Goal: Communication & Community: Answer question/provide support

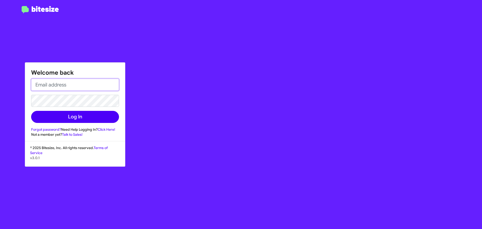
type input "[EMAIL_ADDRESS][DOMAIN_NAME]"
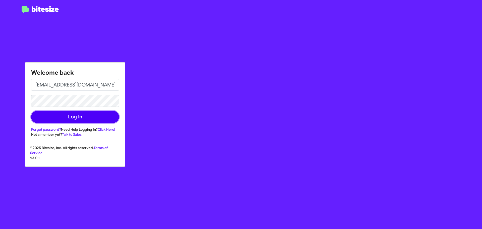
click at [66, 119] on button "Log In" at bounding box center [75, 117] width 88 height 12
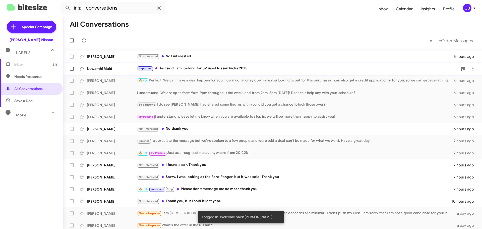
click at [107, 70] on div "Nuwanthi Mald" at bounding box center [112, 68] width 50 height 5
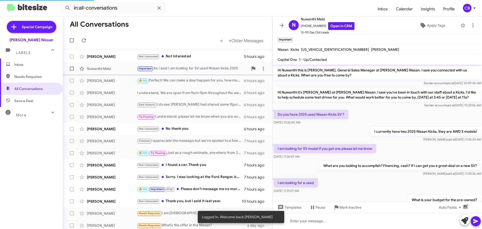
scroll to position [83, 0]
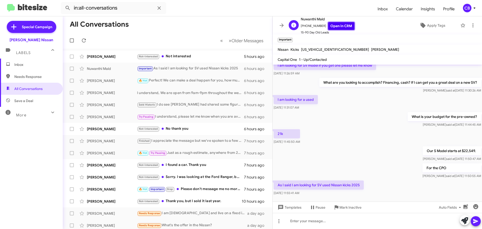
click at [339, 28] on link "Open in CRM" at bounding box center [341, 26] width 26 height 8
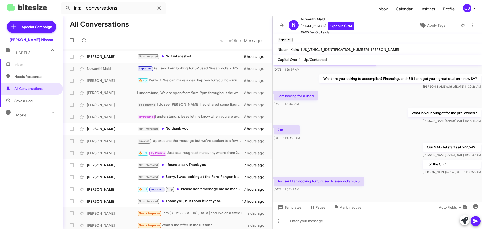
scroll to position [93, 0]
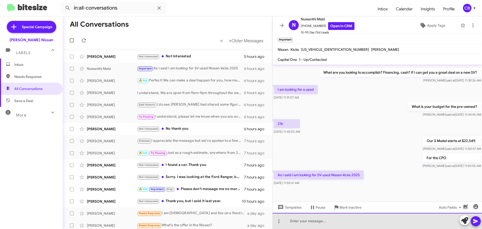
click at [327, 221] on div at bounding box center [377, 221] width 209 height 16
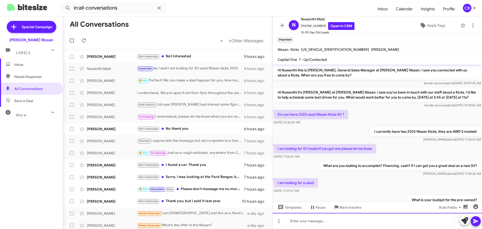
scroll to position [112, 0]
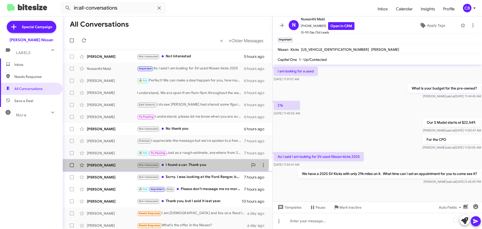
click at [112, 162] on div "[PERSON_NAME] Not-Interested I found a car. Thank you 7 hours ago" at bounding box center [168, 165] width 202 height 10
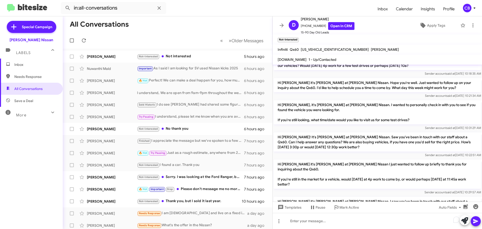
scroll to position [338, 0]
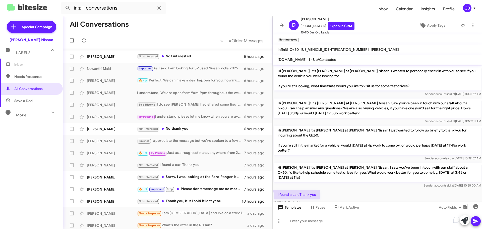
click at [295, 207] on span "Templates" at bounding box center [289, 207] width 25 height 9
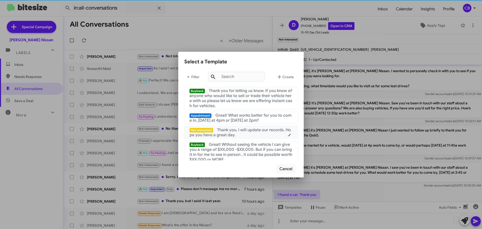
click at [246, 135] on div "Not interested Thank you, I will update our records. Hope you have a great day." at bounding box center [241, 132] width 103 height 10
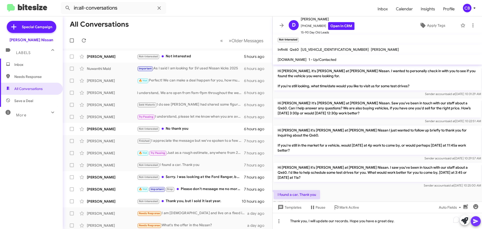
click at [479, 220] on icon at bounding box center [476, 221] width 6 height 6
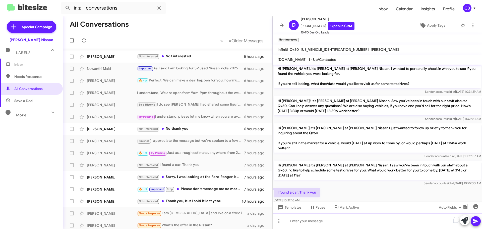
scroll to position [356, 0]
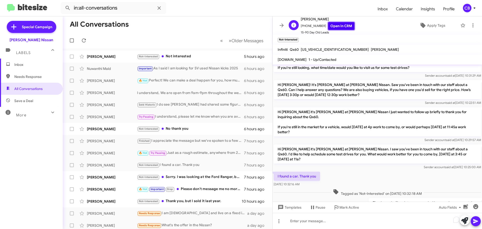
click at [340, 27] on link "Open in CRM" at bounding box center [341, 26] width 26 height 8
click at [113, 177] on div "[PERSON_NAME]" at bounding box center [112, 177] width 50 height 5
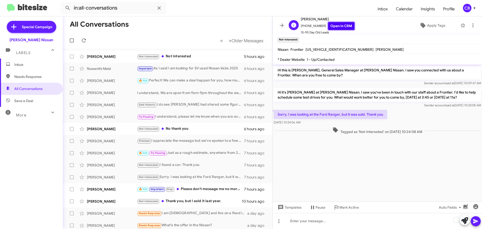
click at [332, 24] on link "Open in CRM" at bounding box center [341, 26] width 26 height 8
click at [107, 187] on div "[PERSON_NAME]" at bounding box center [112, 189] width 50 height 5
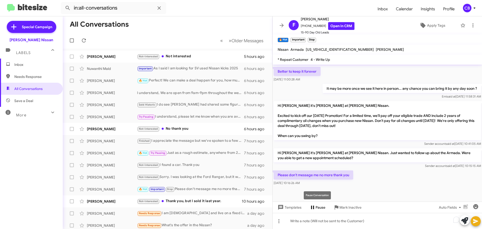
click at [316, 207] on span "Pause" at bounding box center [321, 207] width 10 height 9
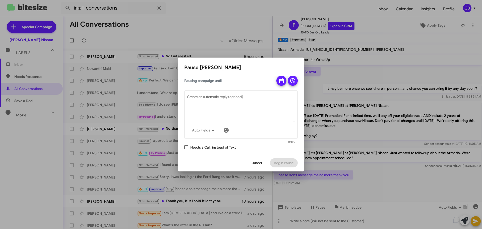
click at [261, 159] on span "Cancel" at bounding box center [256, 162] width 11 height 9
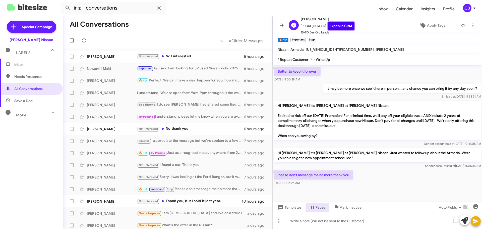
click at [338, 26] on link "Open in CRM" at bounding box center [341, 26] width 26 height 8
click at [351, 206] on span "Mark Inactive" at bounding box center [351, 207] width 22 height 9
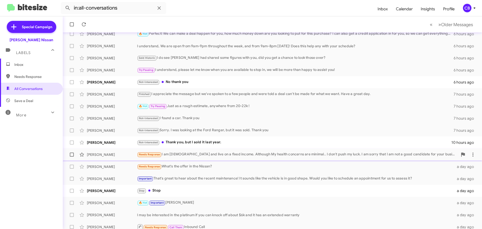
scroll to position [51, 0]
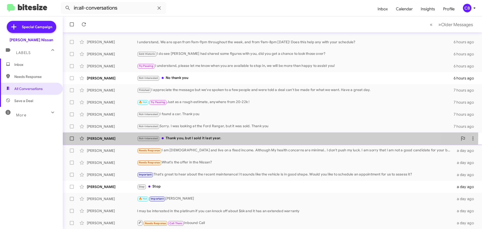
click at [109, 135] on div "[PERSON_NAME] Not-Interested Thank you, but I sold it last year. 10 hours ago" at bounding box center [272, 138] width 411 height 10
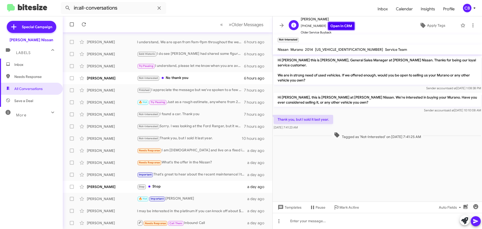
click at [341, 24] on link "Open in CRM" at bounding box center [341, 26] width 26 height 8
click at [294, 207] on span "Templates" at bounding box center [289, 207] width 25 height 9
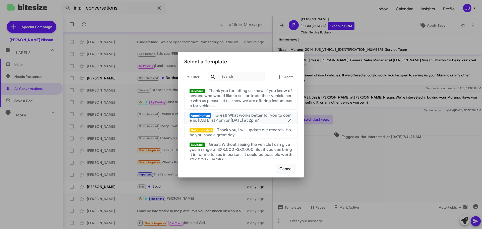
click at [260, 118] on span "Great! What works better for you to come in, [DATE] at 4pm or [DATE] at 2pm?" at bounding box center [241, 118] width 102 height 10
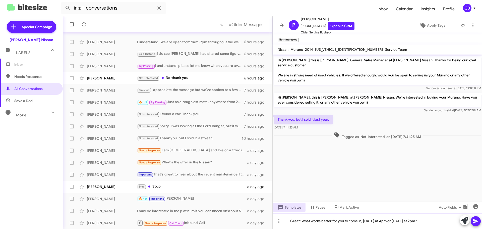
click at [330, 222] on div "Great! What works better for you to come in, [DATE] at 4pm or [DATE] at 2pm?" at bounding box center [377, 221] width 209 height 16
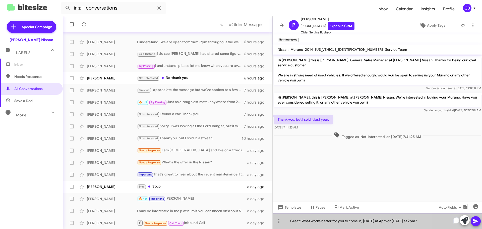
click at [330, 222] on div "Great! What works better for you to come in, [DATE] at 4pm or [DATE] at 2pm?" at bounding box center [377, 221] width 209 height 16
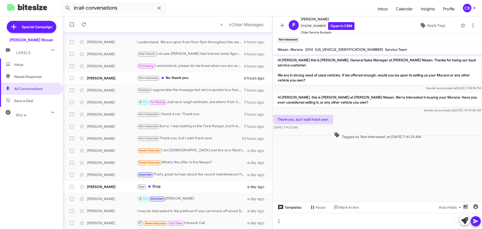
click at [295, 204] on span "Templates" at bounding box center [289, 207] width 25 height 9
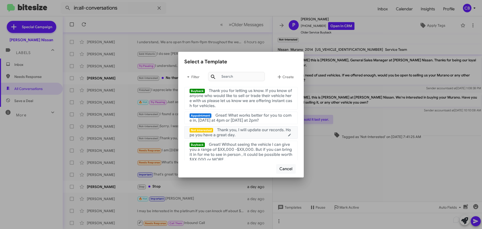
click at [270, 132] on span "Thank you, I will update our records. Hope you have a great day." at bounding box center [240, 132] width 101 height 10
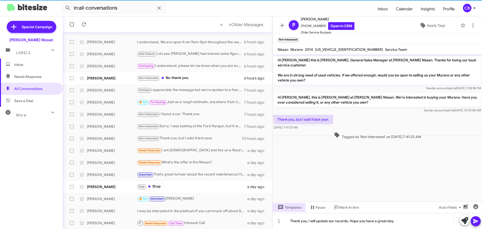
click at [478, 219] on icon at bounding box center [476, 221] width 6 height 6
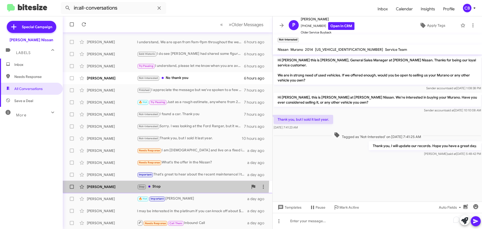
click at [105, 181] on span "[PERSON_NAME] Stop Stop a day ago" at bounding box center [168, 187] width 210 height 12
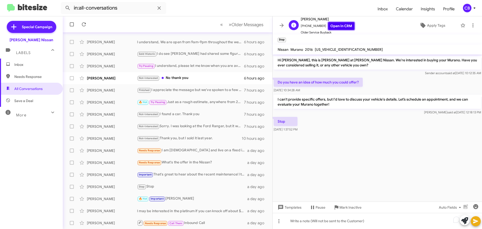
click at [333, 26] on link "Open in CRM" at bounding box center [341, 26] width 26 height 8
click at [232, 26] on span "Older Messages" at bounding box center [248, 25] width 32 height 6
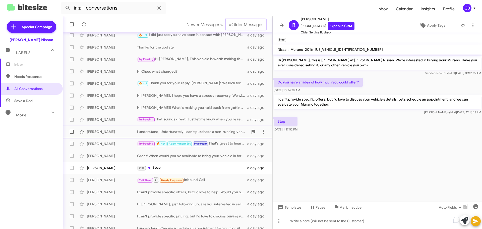
scroll to position [63, 0]
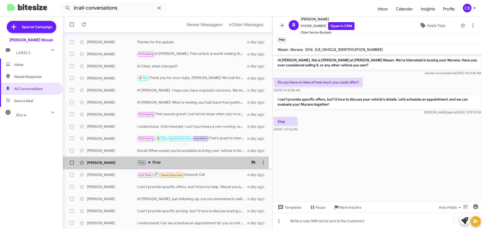
click at [119, 162] on div "[PERSON_NAME]" at bounding box center [112, 162] width 50 height 5
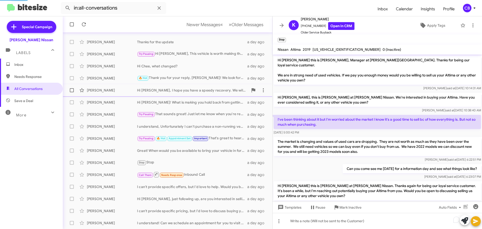
scroll to position [73, 0]
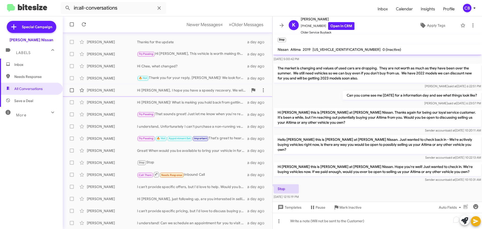
click at [98, 87] on div "[PERSON_NAME] Hi [PERSON_NAME], I hope you have a speedy recovery. We will be r…" at bounding box center [168, 90] width 202 height 10
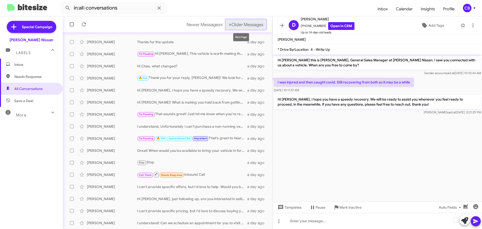
click at [233, 26] on span "Older Messages" at bounding box center [248, 25] width 32 height 6
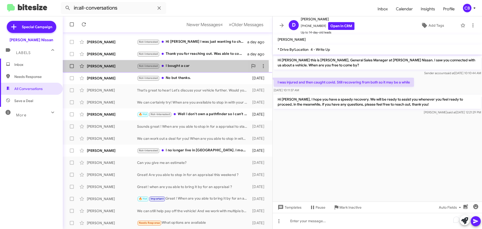
click at [99, 67] on div "[PERSON_NAME]" at bounding box center [112, 66] width 50 height 5
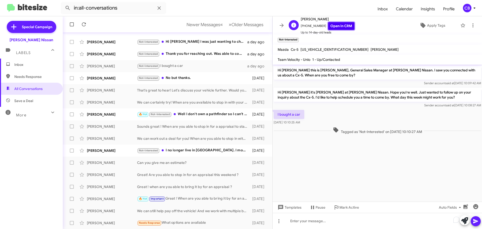
click at [333, 27] on link "Open in CRM" at bounding box center [341, 26] width 26 height 8
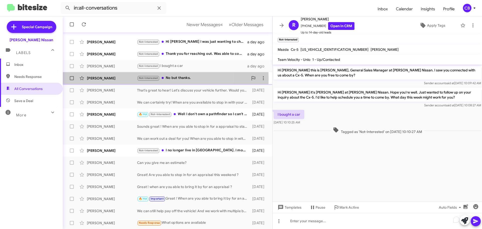
click at [92, 78] on div "[PERSON_NAME]" at bounding box center [112, 78] width 50 height 5
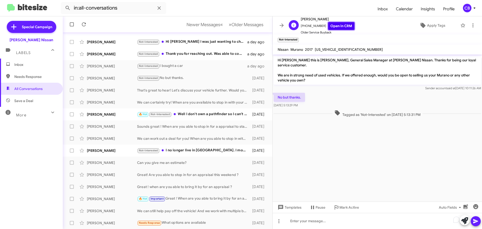
click at [337, 27] on link "Open in CRM" at bounding box center [341, 26] width 26 height 8
click at [122, 53] on div "[PERSON_NAME]" at bounding box center [112, 53] width 50 height 5
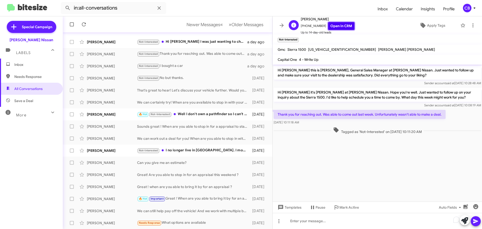
click at [343, 27] on link "Open in CRM" at bounding box center [341, 26] width 26 height 8
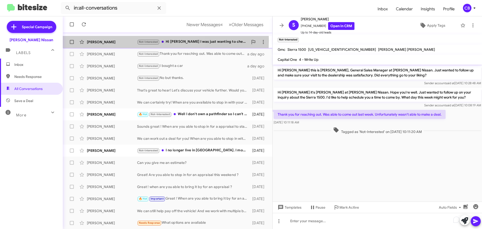
click at [109, 40] on div "[PERSON_NAME]" at bounding box center [112, 41] width 50 height 5
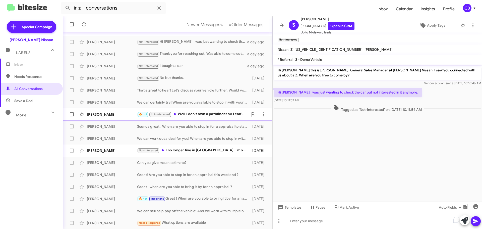
click at [107, 116] on div "[PERSON_NAME]" at bounding box center [112, 114] width 50 height 5
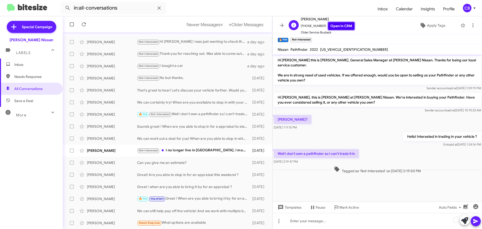
click at [335, 26] on link "Open in CRM" at bounding box center [341, 26] width 26 height 8
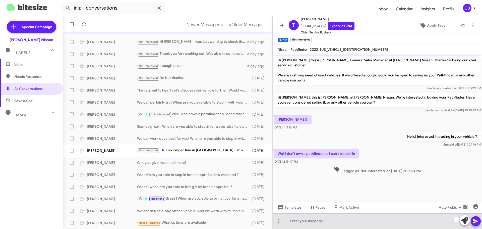
click at [323, 224] on div "To enrich screen reader interactions, please activate Accessibility in Grammarl…" at bounding box center [377, 221] width 209 height 16
click at [301, 222] on div "To enrich screen reader interactions, please activate Accessibility in Grammarl…" at bounding box center [377, 221] width 209 height 16
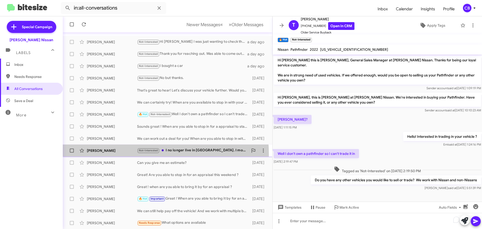
click at [117, 154] on div "[PERSON_NAME] Not-Interested I no longer live in [GEOGRAPHIC_DATA]. I moved to …" at bounding box center [168, 150] width 202 height 10
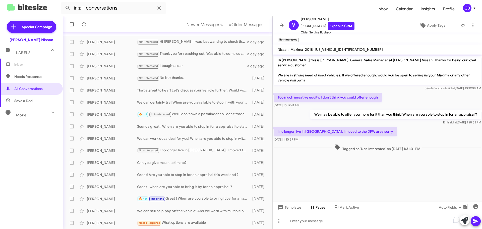
click at [313, 211] on span "Pause" at bounding box center [318, 207] width 16 height 9
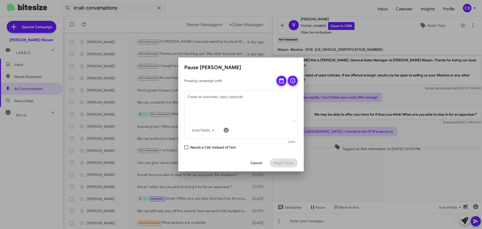
drag, startPoint x: 260, startPoint y: 162, endPoint x: 272, endPoint y: 166, distance: 12.5
click at [260, 163] on span "Cancel" at bounding box center [256, 162] width 11 height 9
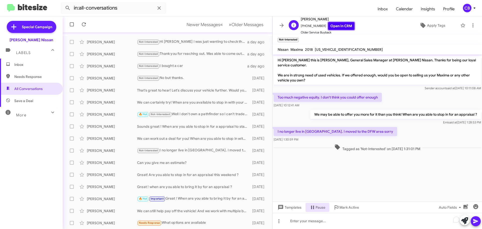
click at [333, 28] on link "Open in CRM" at bounding box center [341, 26] width 26 height 8
click at [109, 113] on div "[PERSON_NAME]" at bounding box center [112, 114] width 50 height 5
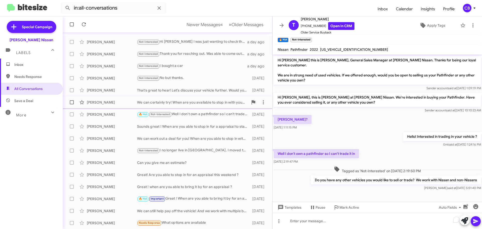
click at [108, 103] on div "[PERSON_NAME]" at bounding box center [112, 102] width 50 height 5
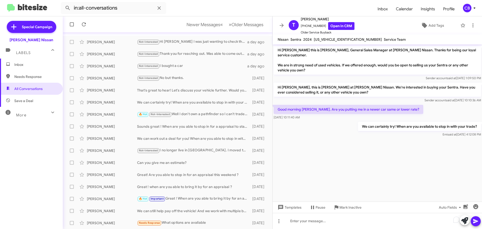
click at [320, 105] on p "Good morning [PERSON_NAME]. Are you putting me in a newer car same or lower rat…" at bounding box center [349, 109] width 150 height 9
copy p "Good morning [PERSON_NAME]. Are you putting me in a newer car same or lower rat…"
drag, startPoint x: 276, startPoint y: 79, endPoint x: 386, endPoint y: 84, distance: 110.1
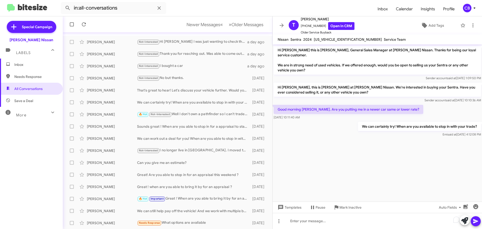
click at [388, 86] on p "Hi [PERSON_NAME], this is [PERSON_NAME] at [PERSON_NAME] Nissan. We're interest…" at bounding box center [377, 90] width 207 height 14
click at [381, 83] on p "Hi [PERSON_NAME], this is [PERSON_NAME] at [PERSON_NAME] Nissan. We're interest…" at bounding box center [377, 90] width 207 height 14
click at [321, 106] on p "Good morning [PERSON_NAME]. Are you putting me in a newer car same or lower rat…" at bounding box center [349, 109] width 150 height 9
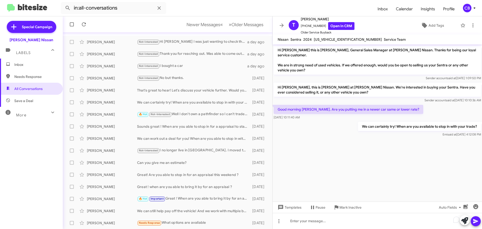
click at [321, 106] on p "Good morning [PERSON_NAME]. Are you putting me in a newer car same or lower rat…" at bounding box center [349, 109] width 150 height 9
copy p "Good morning [PERSON_NAME]. Are you putting me in a newer car same or lower rat…"
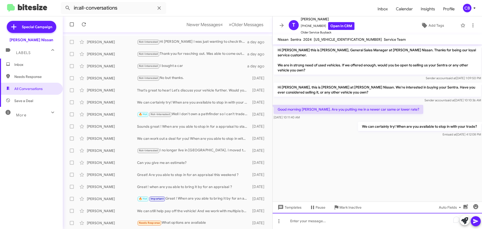
click at [368, 219] on div "To enrich screen reader interactions, please activate Accessibility in Grammarl…" at bounding box center [377, 221] width 209 height 16
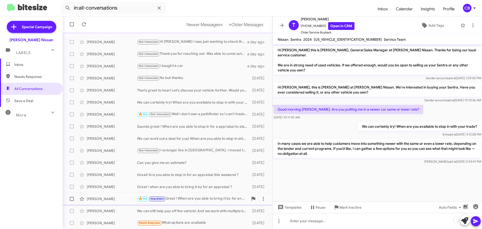
click at [102, 200] on div "[PERSON_NAME]" at bounding box center [112, 198] width 50 height 5
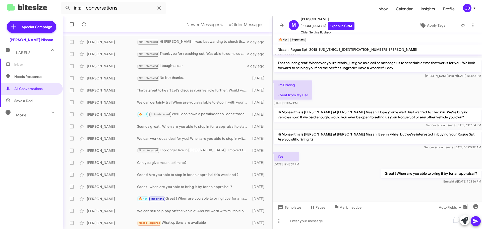
scroll to position [277, 0]
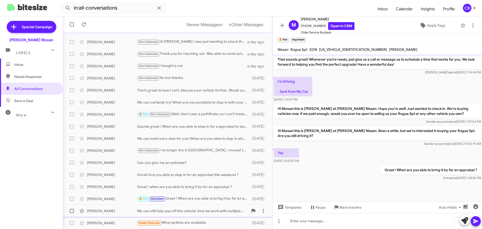
click at [122, 208] on div "[PERSON_NAME] We can still help pay off the vehicle! And we work with multiple …" at bounding box center [168, 211] width 202 height 10
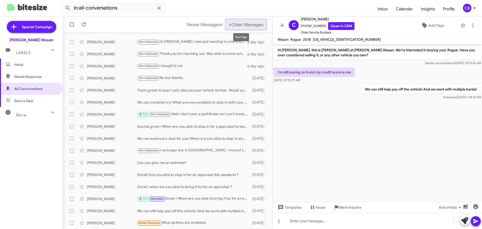
click at [238, 25] on span "Older Messages" at bounding box center [248, 25] width 32 height 6
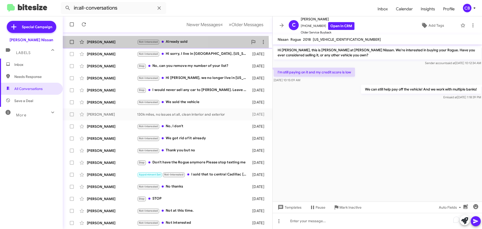
click at [111, 44] on div "[PERSON_NAME]" at bounding box center [112, 41] width 50 height 5
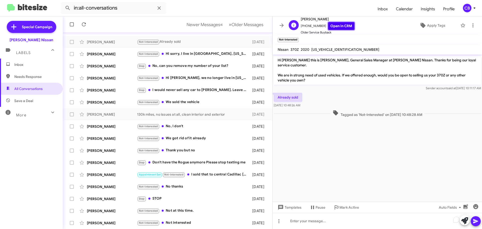
click at [336, 27] on link "Open in CRM" at bounding box center [341, 26] width 26 height 8
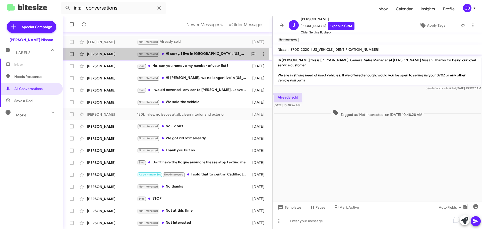
click at [105, 52] on div "[PERSON_NAME]" at bounding box center [112, 53] width 50 height 5
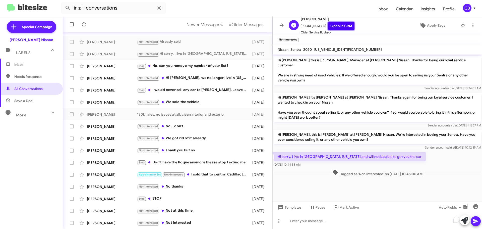
click at [331, 26] on link "Open in CRM" at bounding box center [341, 26] width 26 height 8
click at [95, 68] on div "[PERSON_NAME] Stop No, can you remove my number of your list? [DATE]" at bounding box center [168, 66] width 202 height 10
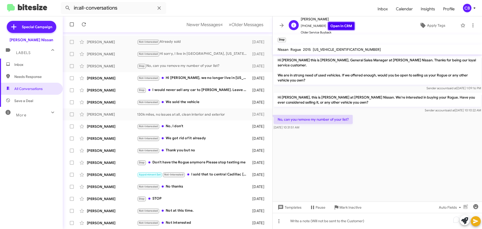
click at [335, 26] on link "Open in CRM" at bounding box center [341, 26] width 26 height 8
click at [339, 207] on icon at bounding box center [337, 207] width 6 height 6
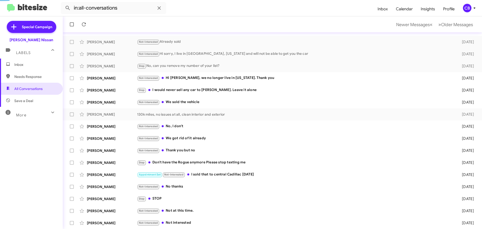
scroll to position [51, 0]
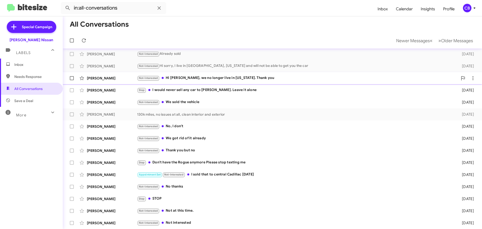
click at [106, 76] on div "[PERSON_NAME]" at bounding box center [112, 78] width 50 height 5
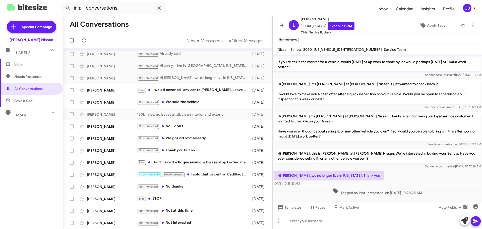
scroll to position [316, 0]
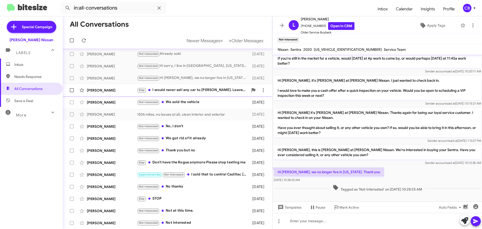
click at [105, 87] on div "[PERSON_NAME] Stop I would never sell any car to [PERSON_NAME]. Leave it alone …" at bounding box center [168, 90] width 202 height 10
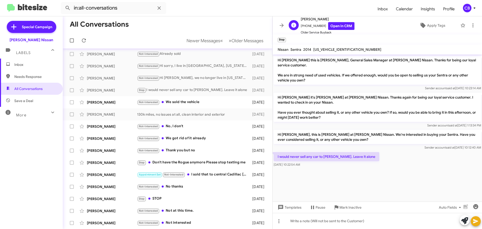
click at [332, 21] on span "[PERSON_NAME]" at bounding box center [328, 19] width 54 height 6
click at [333, 27] on link "Open in CRM" at bounding box center [341, 26] width 26 height 8
click at [342, 207] on span "Mark Inactive" at bounding box center [351, 207] width 22 height 9
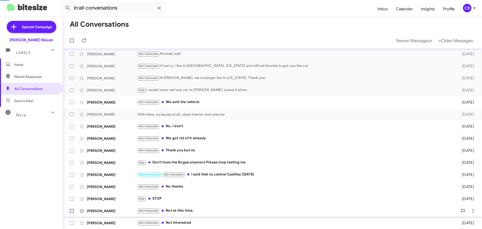
scroll to position [39, 0]
click at [105, 98] on div "[PERSON_NAME] Not-Interested We sold the vehicle [DATE]" at bounding box center [272, 102] width 411 height 10
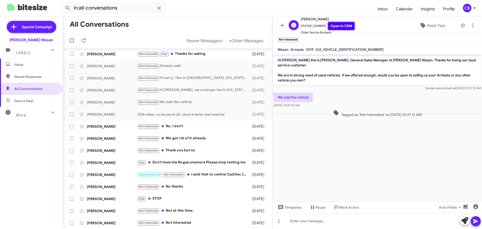
click at [339, 25] on link "Open in CRM" at bounding box center [341, 26] width 26 height 8
click at [114, 128] on div "[PERSON_NAME]" at bounding box center [112, 126] width 50 height 5
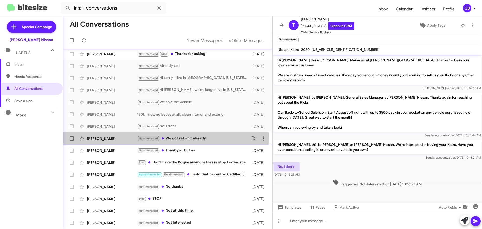
click at [105, 134] on div "[PERSON_NAME] Not-Interested We got rid of it already [DATE]" at bounding box center [168, 138] width 202 height 10
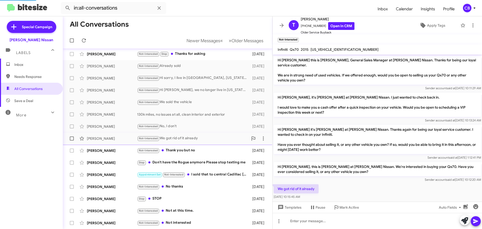
scroll to position [11, 0]
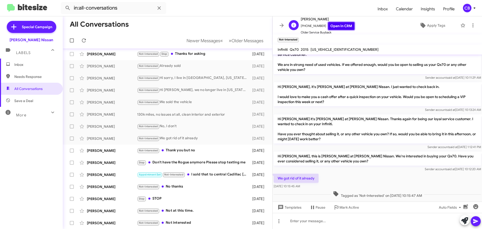
click at [335, 26] on link "Open in CRM" at bounding box center [341, 26] width 26 height 8
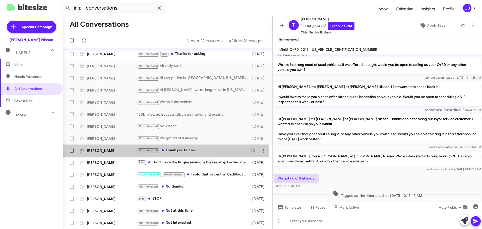
click at [116, 152] on div "[PERSON_NAME]" at bounding box center [112, 150] width 50 height 5
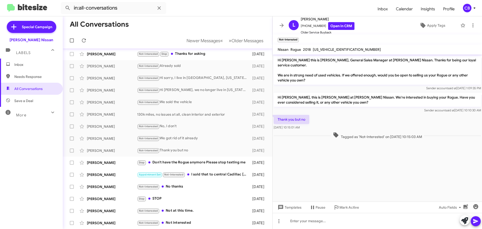
drag, startPoint x: 89, startPoint y: 165, endPoint x: 374, endPoint y: 158, distance: 284.6
click at [374, 158] on div "All Conversations Newer Messages « Previous » Next Older Messages [PERSON_NAME]…" at bounding box center [272, 122] width 419 height 212
click at [328, 26] on link "Open in CRM" at bounding box center [341, 26] width 26 height 8
click at [105, 159] on div "[PERSON_NAME] Stop Don't have the Rogue anymore Please stop texting me [DATE]" at bounding box center [168, 162] width 202 height 10
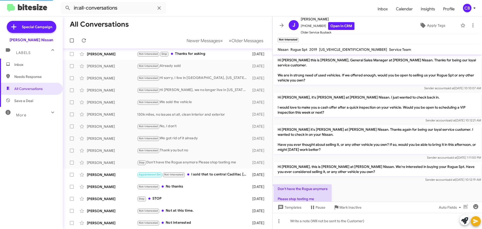
scroll to position [10, 0]
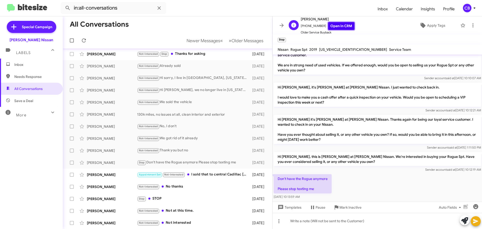
click at [333, 27] on link "Open in CRM" at bounding box center [341, 26] width 26 height 8
click at [349, 210] on span "Mark Inactive" at bounding box center [351, 207] width 22 height 9
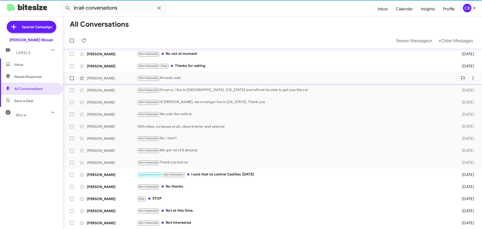
scroll to position [27, 0]
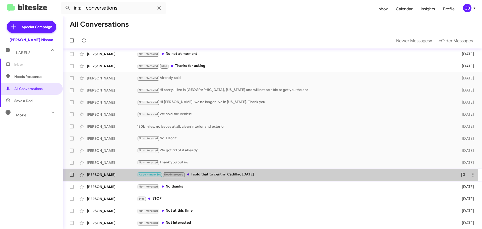
click at [108, 175] on div "[PERSON_NAME]" at bounding box center [112, 174] width 50 height 5
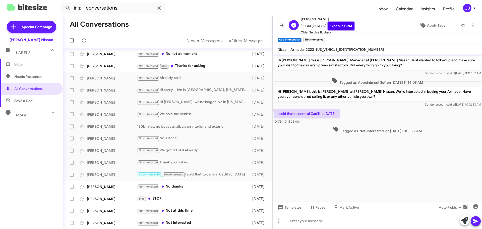
click at [336, 27] on link "Open in CRM" at bounding box center [341, 26] width 26 height 8
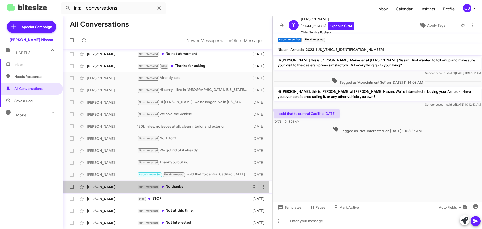
click at [104, 189] on div "[PERSON_NAME]" at bounding box center [112, 186] width 50 height 5
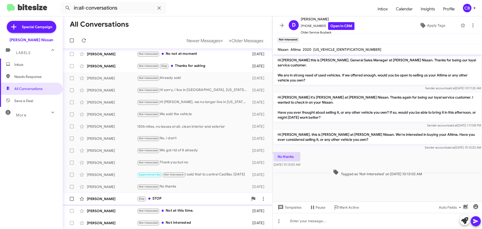
click at [115, 197] on div "[PERSON_NAME]" at bounding box center [112, 198] width 50 height 5
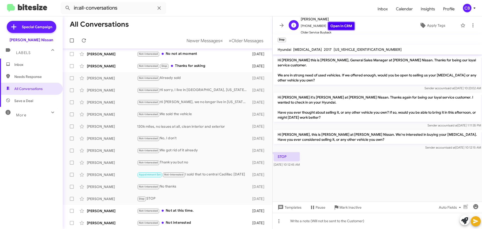
click at [329, 26] on link "Open in CRM" at bounding box center [341, 26] width 26 height 8
click at [338, 210] on icon at bounding box center [337, 207] width 6 height 6
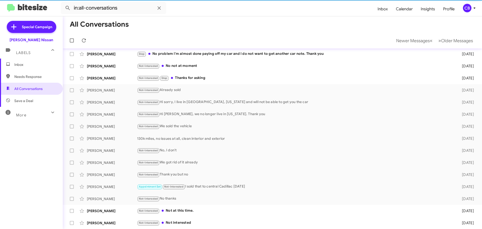
scroll to position [15, 0]
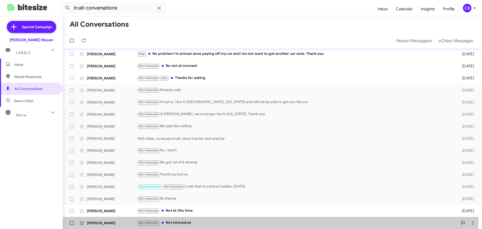
click at [118, 217] on span "[PERSON_NAME] Not-Interested Not interested [DATE]" at bounding box center [272, 223] width 419 height 12
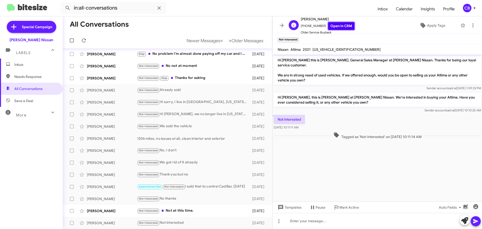
click at [343, 27] on link "Open in CRM" at bounding box center [341, 26] width 26 height 8
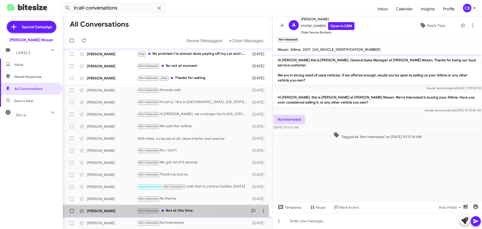
click at [112, 216] on span "[PERSON_NAME] Not-Interested Not at this time. [DATE]" at bounding box center [168, 211] width 210 height 12
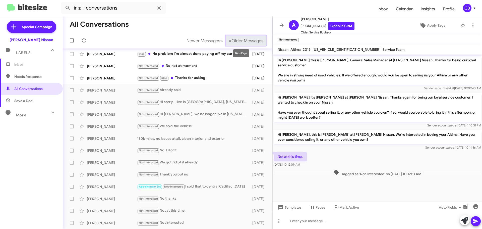
click at [232, 42] on span "Older Messages" at bounding box center [248, 41] width 32 height 6
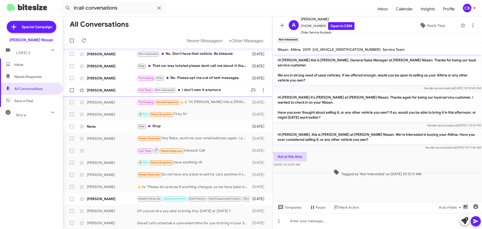
click at [105, 87] on div "[PERSON_NAME] Call Them Not-Interested I don't own it anymore [DATE]" at bounding box center [168, 90] width 202 height 10
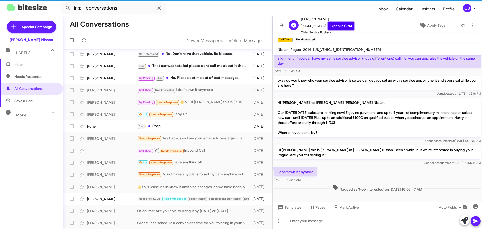
click at [343, 25] on link "Open in CRM" at bounding box center [341, 26] width 26 height 8
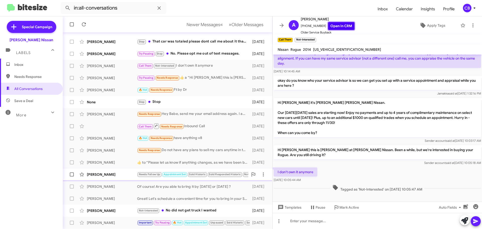
scroll to position [63, 0]
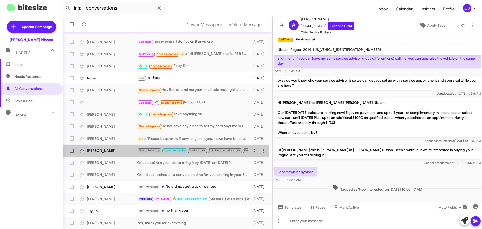
click at [101, 150] on div "[PERSON_NAME]" at bounding box center [112, 150] width 50 height 5
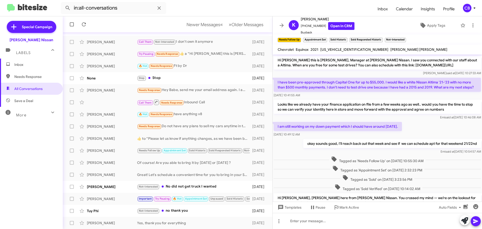
click at [272, 25] on div "All Conversations Newer Messages « Previous » Next Older Messages [PERSON_NAME]…" at bounding box center [272, 122] width 419 height 212
click at [239, 23] on span "Older Messages" at bounding box center [248, 25] width 32 height 6
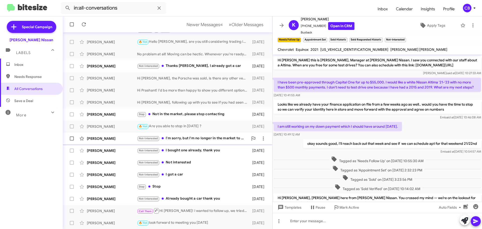
click at [100, 133] on span "[PERSON_NAME] Not-Interested I'm sorry, but I'm no longer in the market to buy …" at bounding box center [168, 138] width 210 height 12
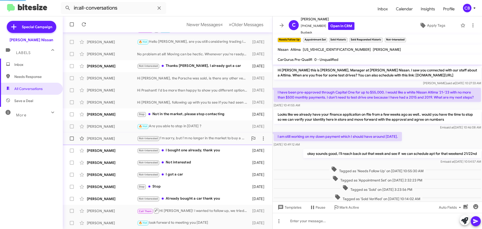
scroll to position [159, 0]
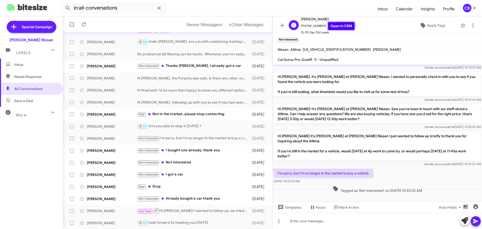
click at [336, 27] on link "Open in CRM" at bounding box center [341, 26] width 26 height 8
click at [105, 150] on div "[PERSON_NAME]" at bounding box center [112, 150] width 50 height 5
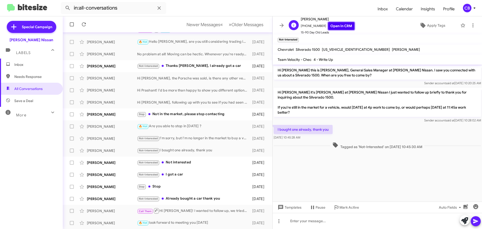
click at [337, 27] on link "Open in CRM" at bounding box center [341, 26] width 26 height 8
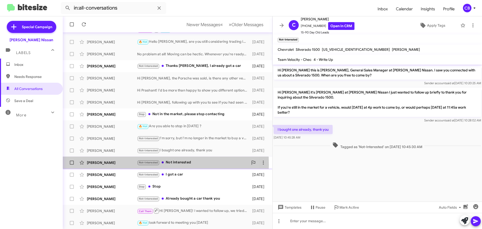
click at [104, 165] on div "[PERSON_NAME]" at bounding box center [112, 162] width 50 height 5
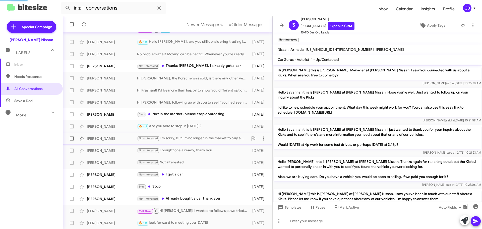
scroll to position [244, 0]
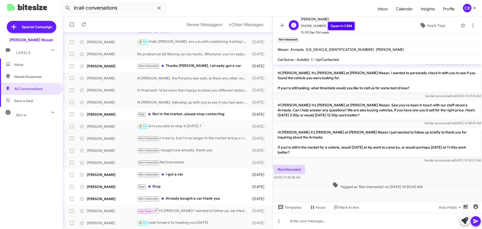
click at [332, 28] on link "Open in CRM" at bounding box center [341, 26] width 26 height 8
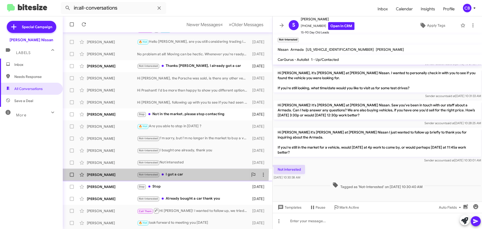
click at [99, 172] on div "[PERSON_NAME] Not-Interested I got a car [DATE]" at bounding box center [168, 175] width 202 height 10
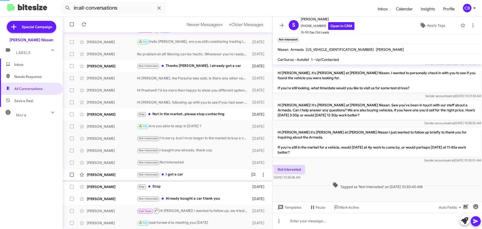
scroll to position [54, 0]
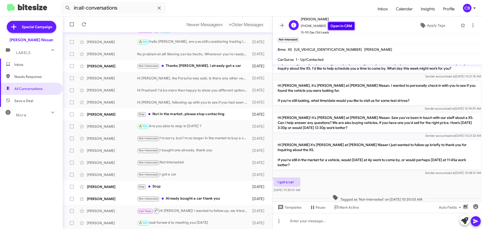
click at [330, 24] on link "Open in CRM" at bounding box center [341, 26] width 26 height 8
click at [115, 114] on div "[PERSON_NAME]" at bounding box center [112, 114] width 50 height 5
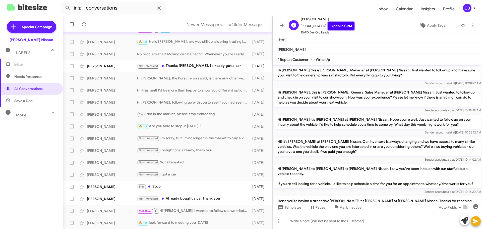
click at [333, 24] on link "Open in CRM" at bounding box center [341, 26] width 26 height 8
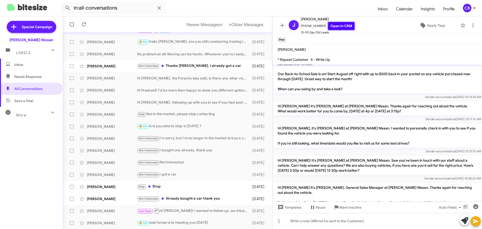
scroll to position [344, 0]
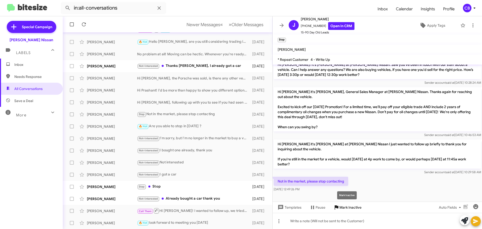
click at [340, 208] on span "Mark Inactive" at bounding box center [351, 207] width 22 height 9
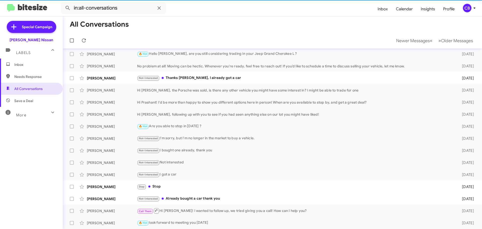
scroll to position [51, 0]
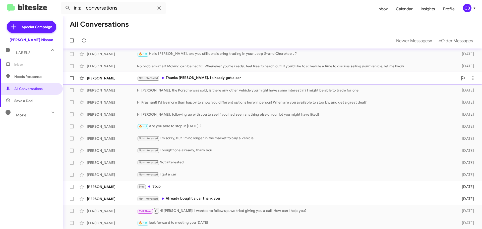
click at [112, 78] on div "[PERSON_NAME]" at bounding box center [112, 78] width 50 height 5
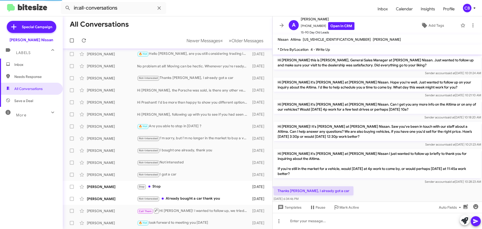
scroll to position [19, 0]
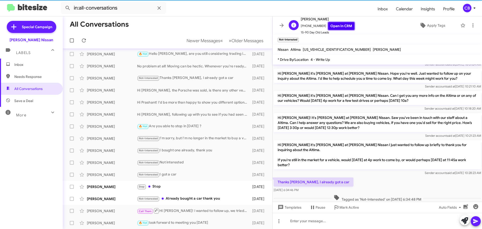
click at [339, 27] on link "Open in CRM" at bounding box center [341, 26] width 26 height 8
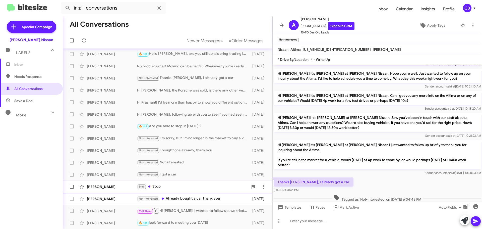
click at [121, 187] on div "[PERSON_NAME]" at bounding box center [112, 186] width 50 height 5
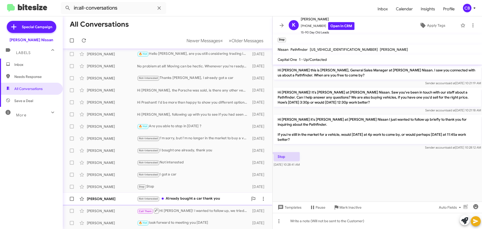
click at [108, 198] on div "[PERSON_NAME]" at bounding box center [112, 198] width 50 height 5
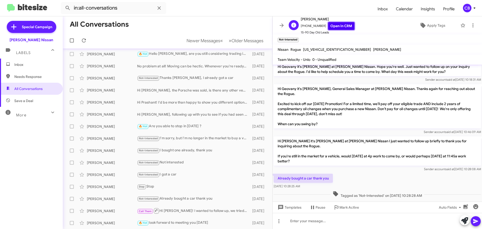
click at [330, 28] on link "Open in CRM" at bounding box center [341, 26] width 26 height 8
click at [239, 42] on span "Older Messages" at bounding box center [248, 41] width 32 height 6
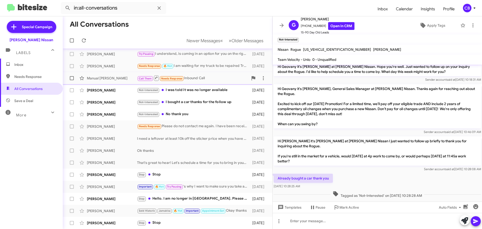
click at [124, 77] on div "Manual [PERSON_NAME]" at bounding box center [112, 78] width 50 height 5
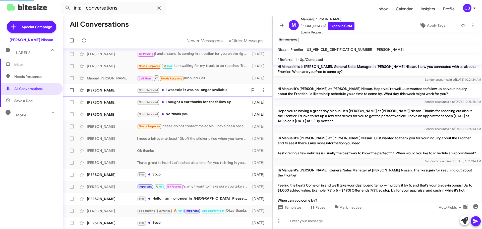
scroll to position [139, 0]
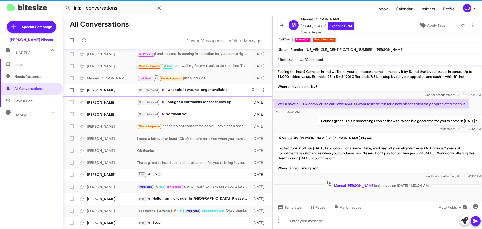
click at [115, 90] on div "[PERSON_NAME]" at bounding box center [112, 90] width 50 height 5
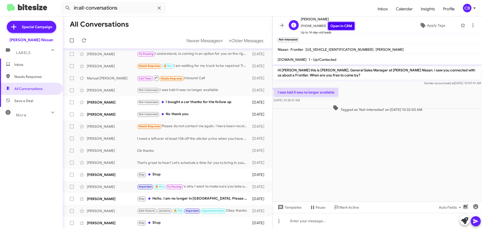
click at [333, 25] on link "Open in CRM" at bounding box center [341, 26] width 26 height 8
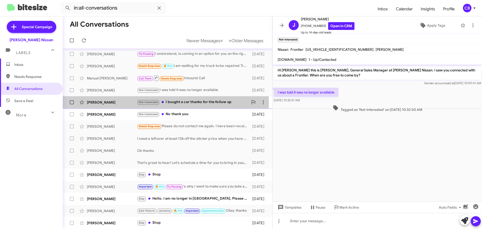
click at [111, 103] on div "[PERSON_NAME]" at bounding box center [112, 102] width 50 height 5
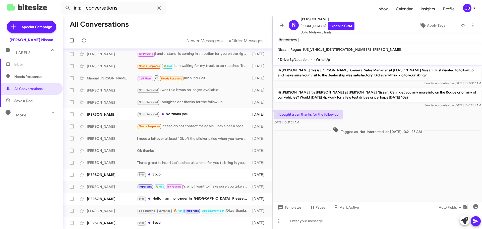
drag, startPoint x: 111, startPoint y: 103, endPoint x: 332, endPoint y: 160, distance: 228.5
click at [332, 159] on div "All Conversations Newer Messages « Previous » Next Older Messages [PERSON_NAME]…" at bounding box center [272, 122] width 419 height 212
click at [323, 162] on cdk-virtual-scroll-viewport "Hi [PERSON_NAME] this is [PERSON_NAME], General Sales Manager at [PERSON_NAME] …" at bounding box center [377, 133] width 209 height 137
click at [334, 27] on link "Open in CRM" at bounding box center [341, 26] width 26 height 8
click at [99, 114] on div "[PERSON_NAME]" at bounding box center [112, 114] width 50 height 5
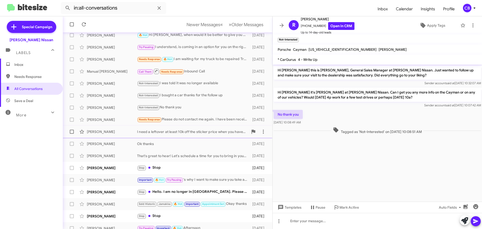
scroll to position [63, 0]
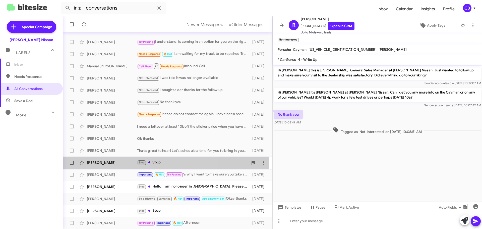
click at [116, 157] on span "[PERSON_NAME] Stop Stop [DATE]" at bounding box center [168, 162] width 210 height 12
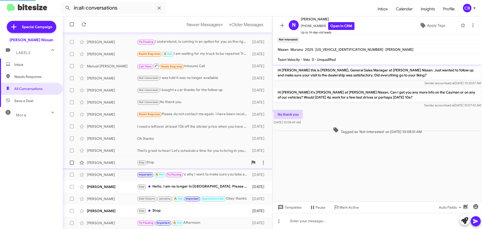
scroll to position [486, 0]
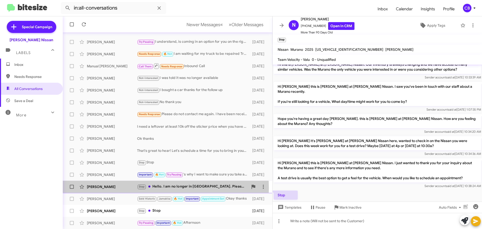
click at [106, 188] on div "[PERSON_NAME]" at bounding box center [112, 186] width 50 height 5
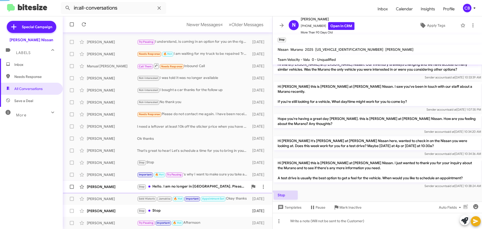
scroll to position [38, 0]
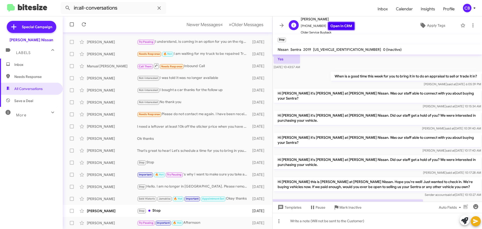
click at [328, 25] on link "Open in CRM" at bounding box center [341, 26] width 26 height 8
click at [349, 207] on span "Mark Inactive" at bounding box center [351, 207] width 22 height 9
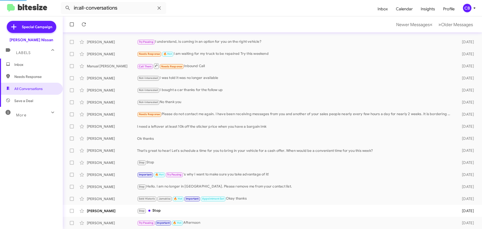
scroll to position [51, 0]
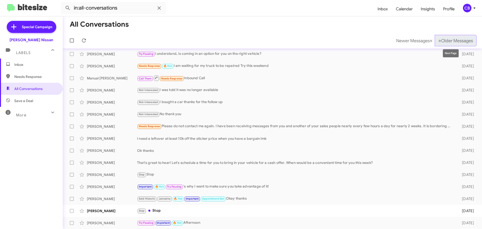
click at [453, 39] on span "Older Messages" at bounding box center [457, 41] width 32 height 6
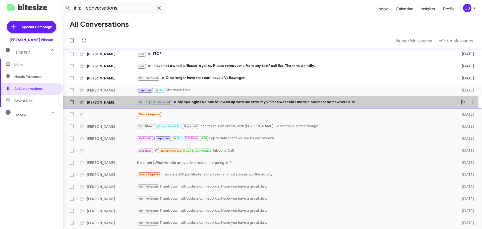
click at [124, 98] on div "[PERSON_NAME] 🔥 Hot Not-Interested My apologies No one followed up with me afte…" at bounding box center [272, 102] width 411 height 10
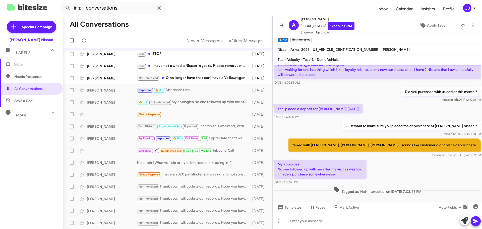
scroll to position [31, 0]
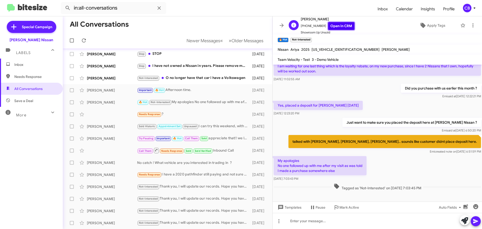
click at [343, 26] on link "Open in CRM" at bounding box center [341, 26] width 26 height 8
click at [97, 52] on div "[PERSON_NAME]" at bounding box center [112, 53] width 50 height 5
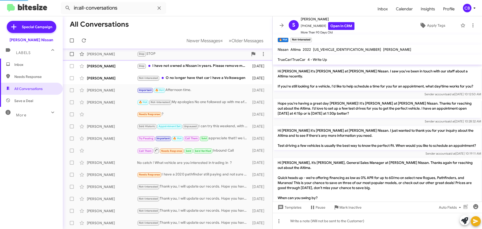
scroll to position [187, 0]
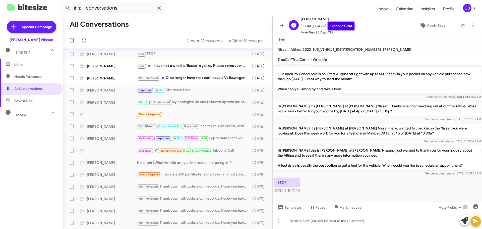
click at [329, 26] on link "Open in CRM" at bounding box center [341, 26] width 26 height 8
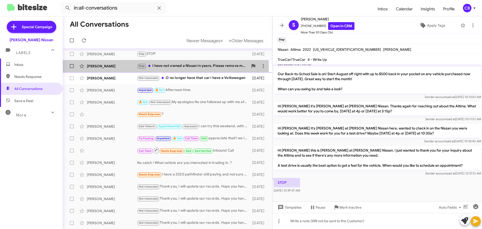
click at [102, 67] on div "[PERSON_NAME]" at bounding box center [112, 66] width 50 height 5
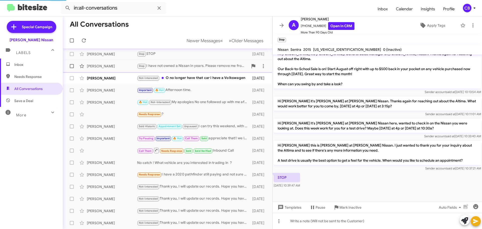
scroll to position [114, 0]
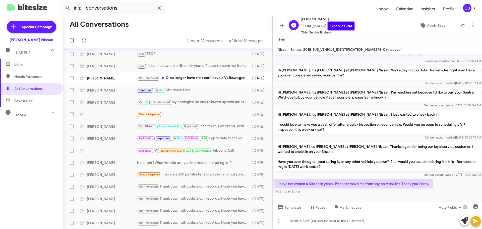
click at [339, 27] on link "Open in CRM" at bounding box center [341, 26] width 26 height 8
click at [96, 77] on div "[PERSON_NAME]" at bounding box center [112, 78] width 50 height 5
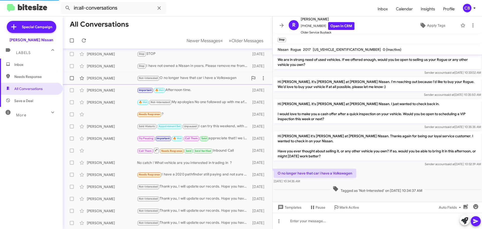
scroll to position [11, 0]
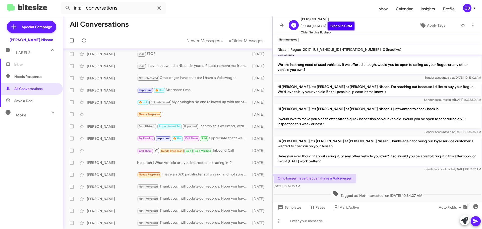
click at [333, 28] on link "Open in CRM" at bounding box center [341, 26] width 26 height 8
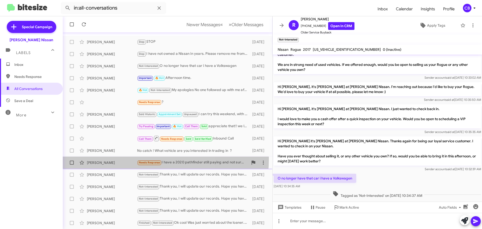
click at [115, 158] on div "[PERSON_NAME] Needs Response I have a 2020 pathfinder still paying and not sure…" at bounding box center [168, 162] width 202 height 10
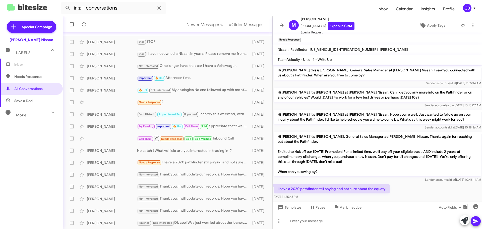
click at [336, 184] on p "I have a 2020 pathfinder still paying and not sure about the equaty" at bounding box center [332, 188] width 116 height 9
copy p "I have a 2020 pathfinder still paying and not sure about the equaty"
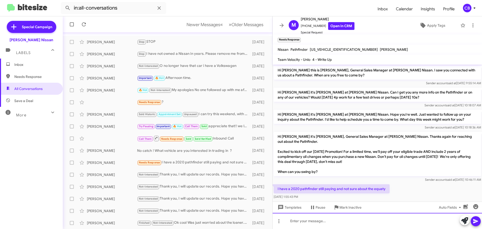
click at [359, 223] on div at bounding box center [377, 221] width 209 height 16
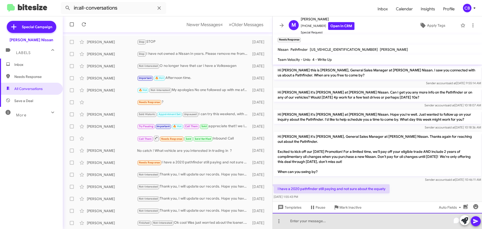
paste div "To enrich screen reader interactions, please activate Accessibility in Grammarl…"
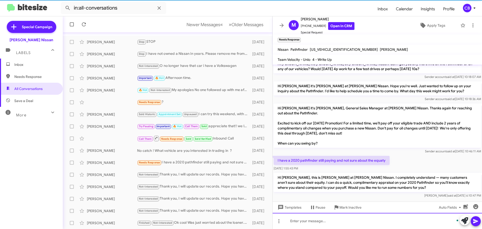
scroll to position [28, 0]
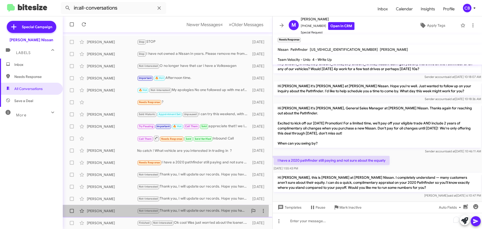
click at [118, 209] on div "[PERSON_NAME]" at bounding box center [112, 210] width 50 height 5
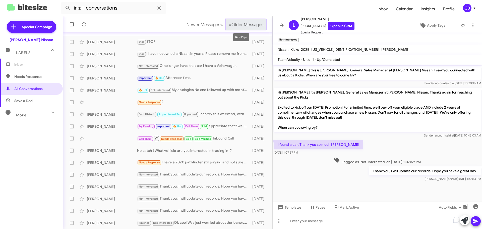
click at [245, 26] on span "Older Messages" at bounding box center [248, 25] width 32 height 6
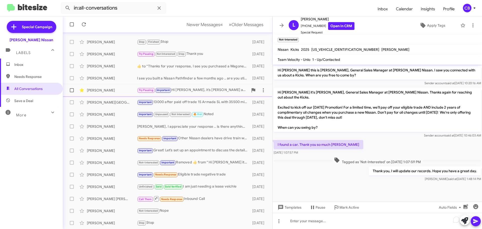
click at [106, 91] on div "[PERSON_NAME]" at bounding box center [112, 90] width 50 height 5
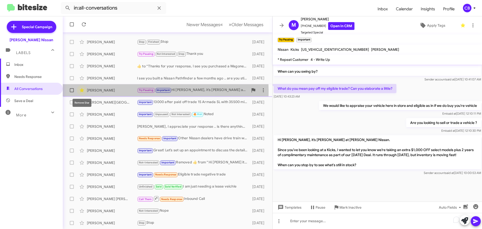
click at [82, 91] on icon at bounding box center [82, 90] width 4 height 4
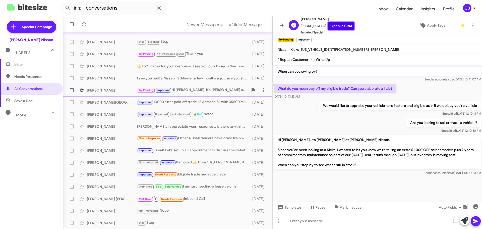
click at [333, 25] on link "Open in CRM" at bounding box center [341, 26] width 26 height 8
click at [345, 205] on span "Mark Inactive" at bounding box center [351, 207] width 22 height 9
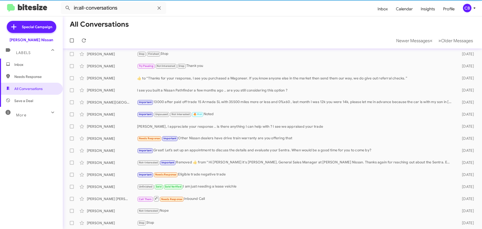
scroll to position [51, 0]
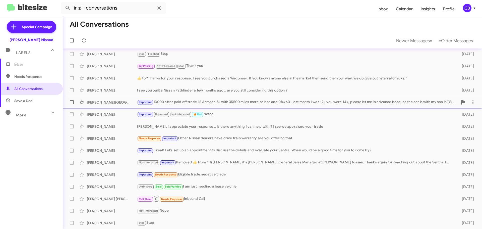
click at [100, 102] on div "[PERSON_NAME][GEOGRAPHIC_DATA]" at bounding box center [112, 102] width 50 height 5
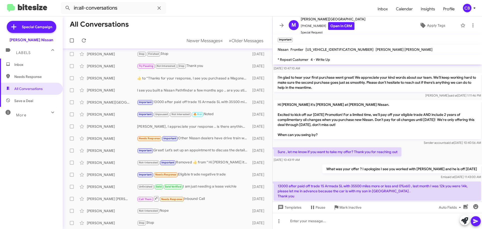
scroll to position [52, 0]
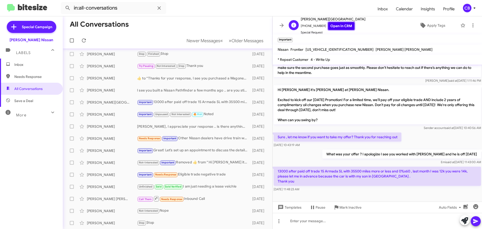
click at [335, 25] on link "Open in CRM" at bounding box center [341, 26] width 26 height 8
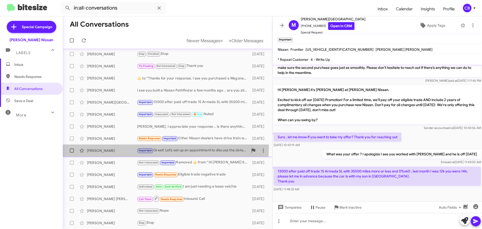
click at [97, 147] on div "[PERSON_NAME] Important Great! Let’s set up an appointment to discuss the detai…" at bounding box center [168, 150] width 202 height 10
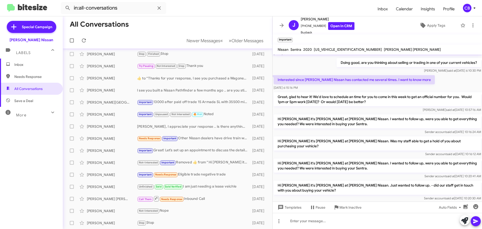
scroll to position [217, 0]
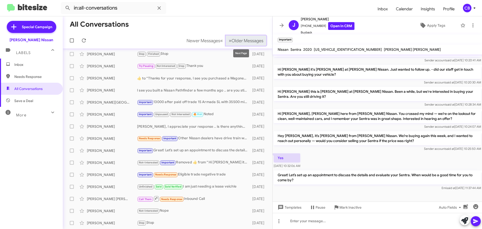
click at [243, 39] on span "Older Messages" at bounding box center [248, 41] width 32 height 6
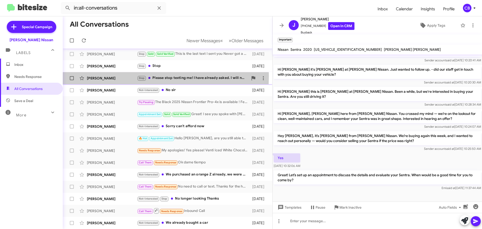
click at [107, 76] on div "[PERSON_NAME]" at bounding box center [112, 78] width 50 height 5
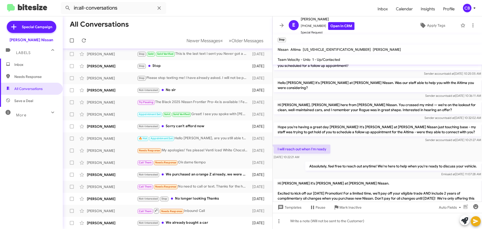
scroll to position [357, 0]
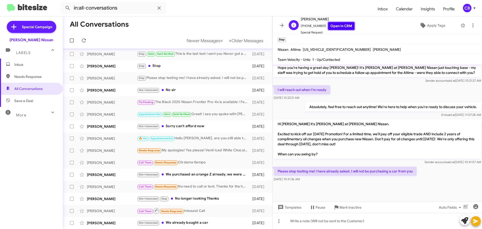
click at [332, 27] on link "Open in CRM" at bounding box center [341, 26] width 26 height 8
click at [342, 206] on span "Mark Inactive" at bounding box center [351, 207] width 22 height 9
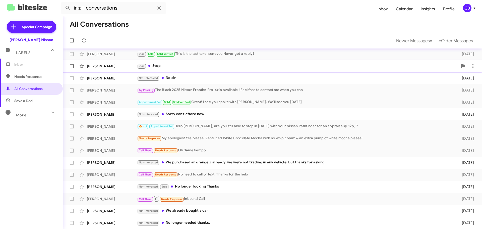
click at [104, 68] on div "[PERSON_NAME]" at bounding box center [112, 66] width 50 height 5
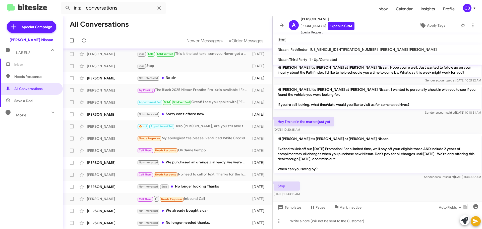
scroll to position [28, 0]
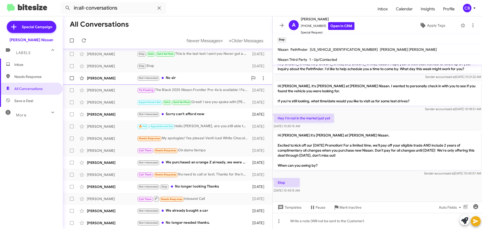
click at [114, 78] on div "[PERSON_NAME]" at bounding box center [112, 78] width 50 height 5
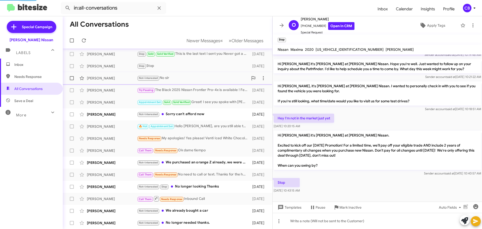
scroll to position [271, 0]
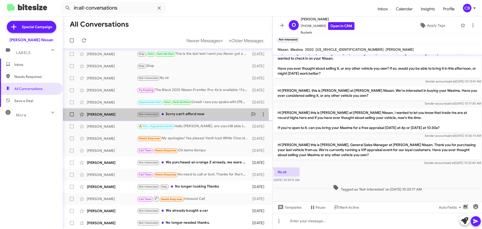
click at [100, 116] on div "[PERSON_NAME]" at bounding box center [112, 114] width 50 height 5
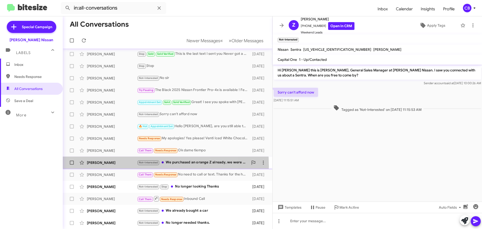
click at [94, 166] on div "[PERSON_NAME] Not-Interested We purchased an orange Z already, we were not trad…" at bounding box center [168, 162] width 202 height 10
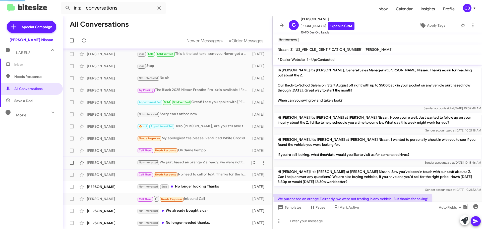
scroll to position [21, 0]
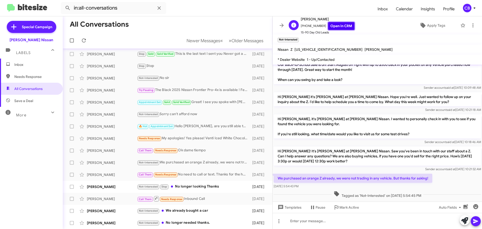
click at [339, 26] on link "Open in CRM" at bounding box center [341, 26] width 26 height 8
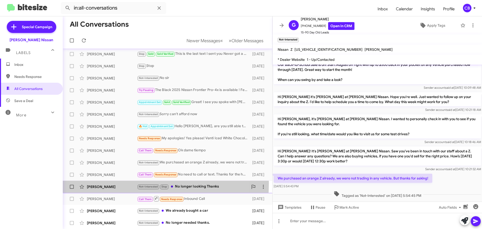
click at [99, 183] on div "[PERSON_NAME] Not-Interested Stop No longer looking Thanks [DATE]" at bounding box center [168, 187] width 202 height 10
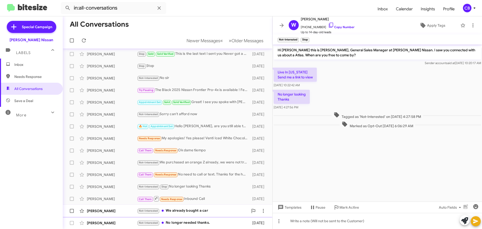
click at [93, 211] on div "[PERSON_NAME]" at bounding box center [112, 210] width 50 height 5
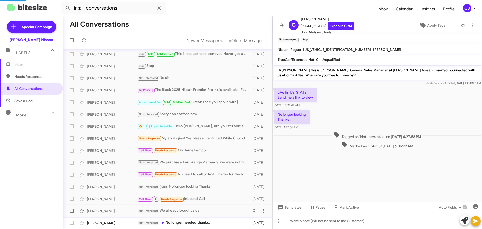
scroll to position [64, 0]
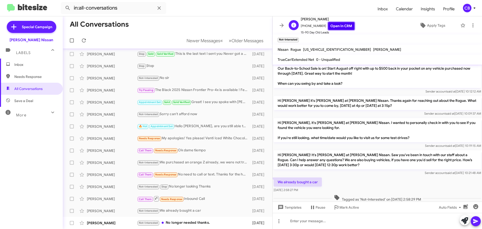
click at [339, 28] on link "Open in CRM" at bounding box center [341, 26] width 26 height 8
click at [238, 39] on span "Older Messages" at bounding box center [248, 41] width 32 height 6
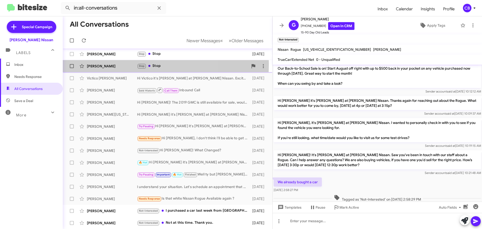
click at [116, 64] on div "[PERSON_NAME]" at bounding box center [112, 66] width 50 height 5
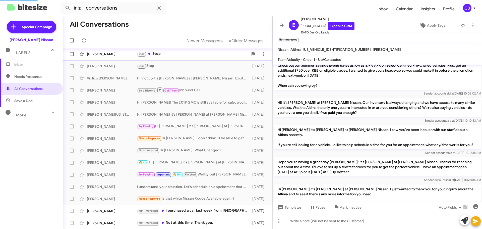
scroll to position [282, 0]
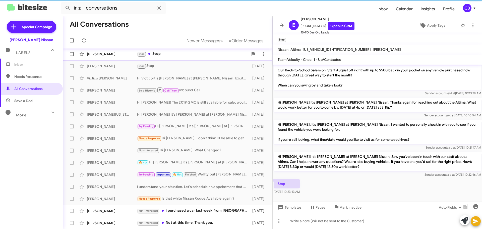
click at [111, 56] on div "[PERSON_NAME]" at bounding box center [112, 53] width 50 height 5
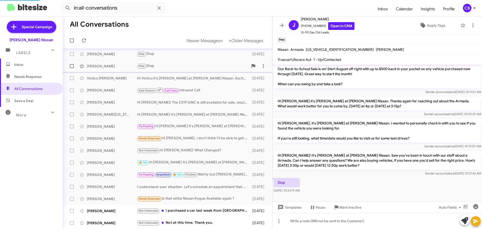
scroll to position [53, 0]
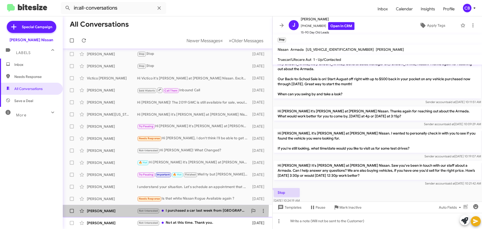
click at [112, 207] on div "[PERSON_NAME] Not-Interested I purchased a car last week from Planet Ford [DATE]" at bounding box center [168, 211] width 202 height 10
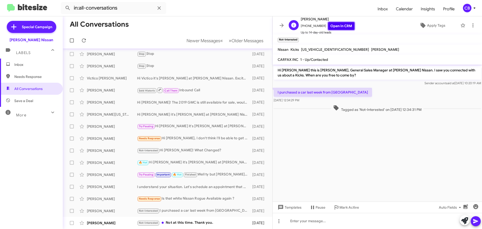
click at [333, 26] on link "Open in CRM" at bounding box center [341, 26] width 26 height 8
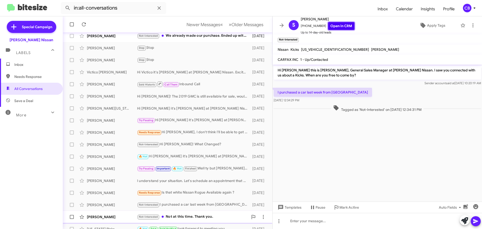
scroll to position [63, 0]
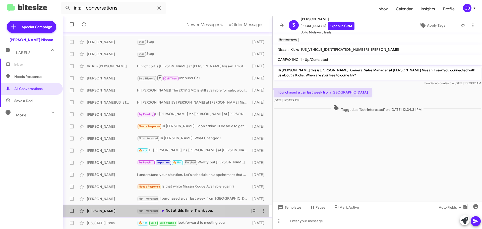
click at [119, 210] on div "[PERSON_NAME]" at bounding box center [112, 210] width 50 height 5
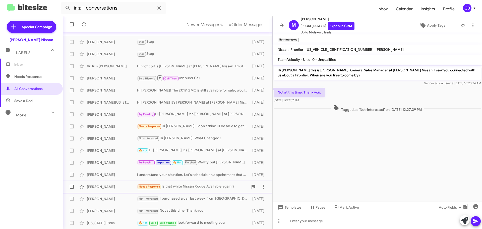
click at [101, 186] on div "[PERSON_NAME]" at bounding box center [112, 186] width 50 height 5
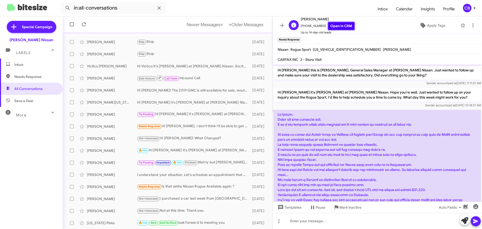
click at [336, 26] on link "Open in CRM" at bounding box center [341, 26] width 26 height 8
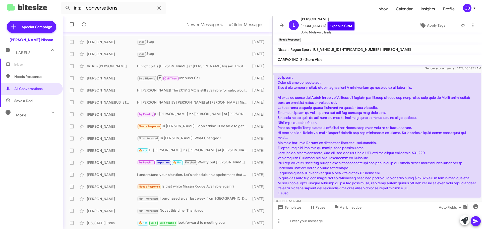
scroll to position [62, 0]
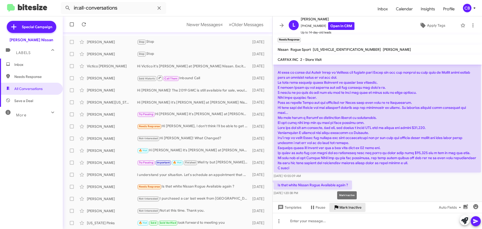
click at [347, 206] on span "Mark Inactive" at bounding box center [351, 207] width 22 height 9
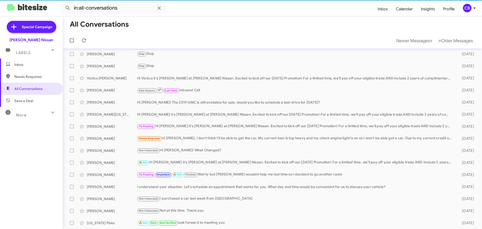
scroll to position [51, 0]
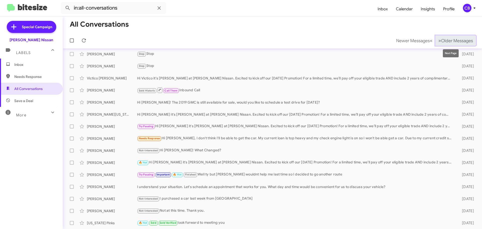
click at [446, 41] on span "Older Messages" at bounding box center [457, 41] width 32 height 6
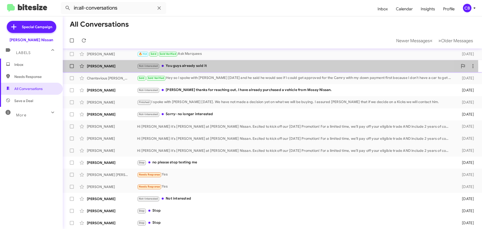
click at [115, 67] on div "[PERSON_NAME]" at bounding box center [112, 66] width 50 height 5
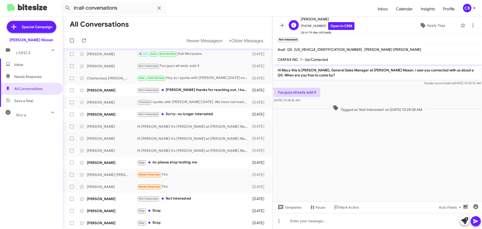
click at [336, 22] on span "[PERSON_NAME]" at bounding box center [328, 19] width 54 height 6
click at [338, 25] on link "Open in CRM" at bounding box center [341, 26] width 26 height 8
click at [113, 90] on div "[PERSON_NAME]" at bounding box center [112, 90] width 50 height 5
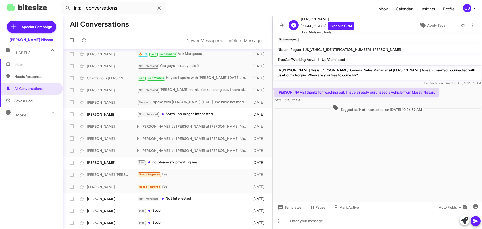
click at [340, 31] on span "Up to 14-day-old leads" at bounding box center [328, 32] width 54 height 5
click at [334, 25] on link "Open in CRM" at bounding box center [341, 26] width 26 height 8
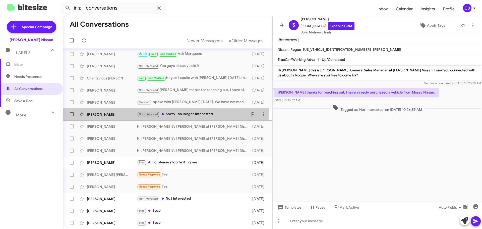
click at [114, 113] on div "[PERSON_NAME]" at bounding box center [112, 114] width 50 height 5
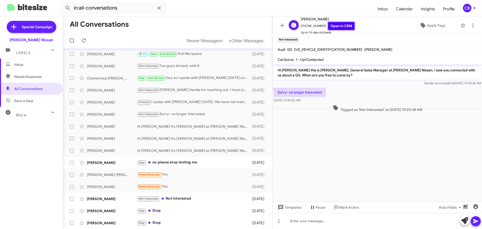
click at [341, 26] on link "Open in CRM" at bounding box center [341, 26] width 26 height 8
